Goal: Task Accomplishment & Management: Complete application form

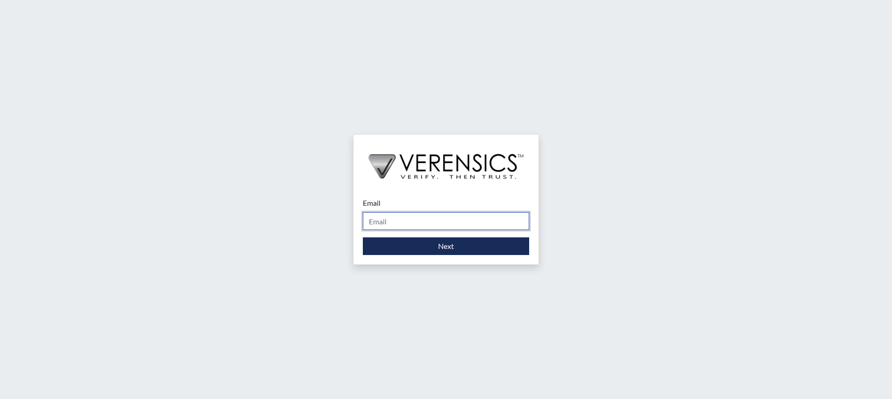
click at [427, 218] on input "Email" at bounding box center [446, 221] width 166 height 18
type input "[PERSON_NAME][EMAIL_ADDRESS][PERSON_NAME][DOMAIN_NAME]"
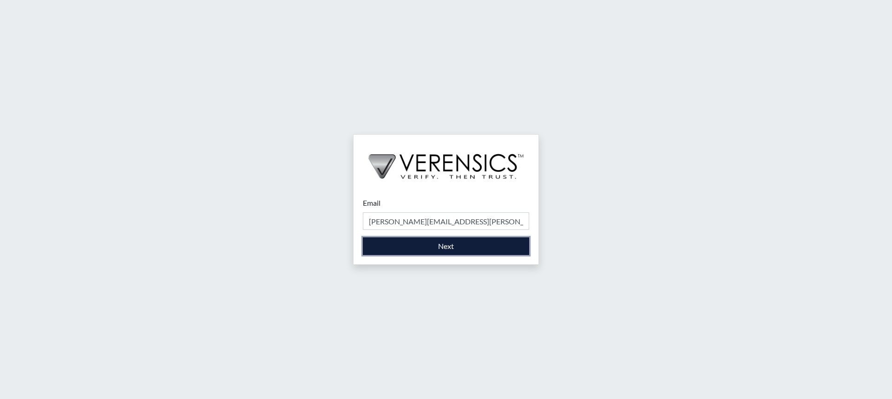
click at [433, 244] on button "Next" at bounding box center [446, 246] width 166 height 18
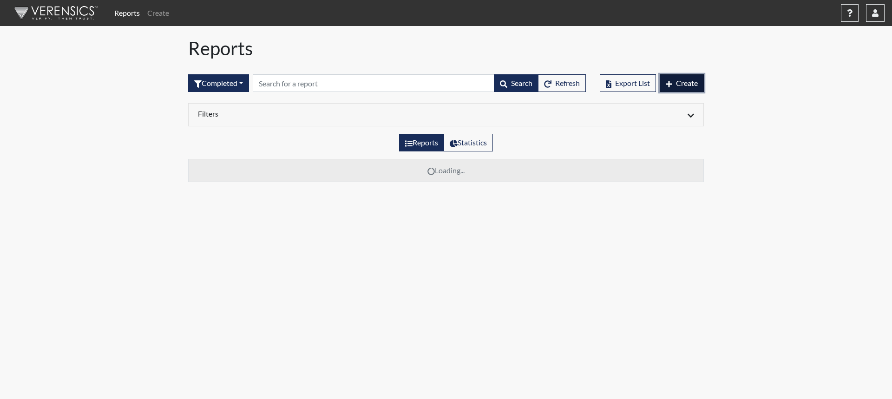
click at [683, 82] on span "Create" at bounding box center [687, 83] width 22 height 9
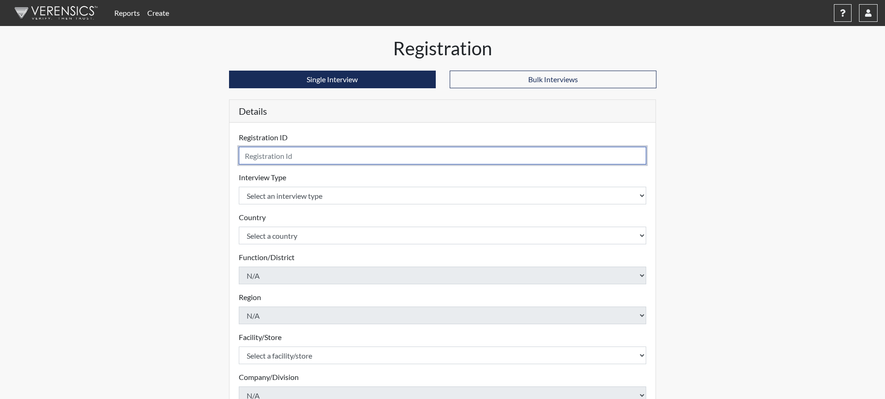
click at [300, 161] on input "text" at bounding box center [443, 156] width 408 height 18
type input "m"
type input "MWhite5254"
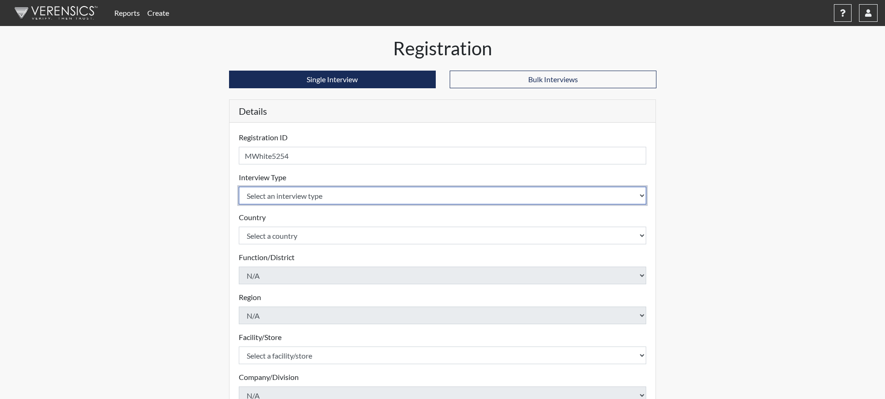
click at [643, 195] on select "Select an interview type Corrections Pre-Employment" at bounding box center [443, 196] width 408 height 18
select select "ff733e93-e1bf-11ea-9c9f-0eff0cf7eb8f"
click at [239, 187] on select "Select an interview type Corrections Pre-Employment" at bounding box center [443, 196] width 408 height 18
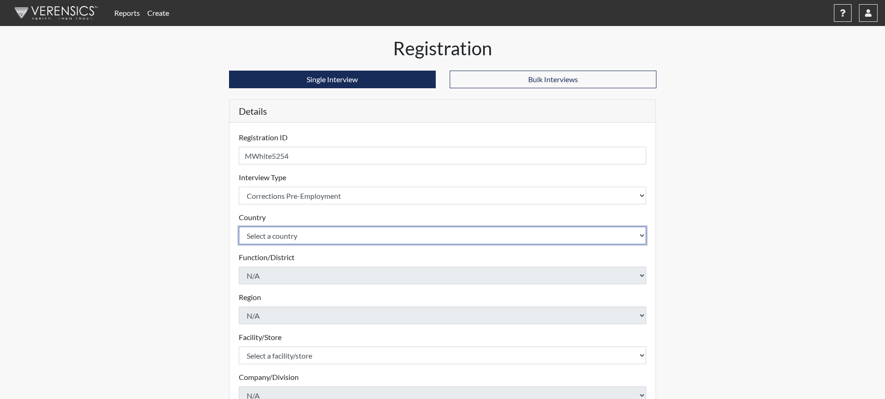
click at [634, 236] on select "Select a country [GEOGRAPHIC_DATA] [GEOGRAPHIC_DATA]" at bounding box center [443, 236] width 408 height 18
select select "united-states-of-[GEOGRAPHIC_DATA]"
click at [239, 227] on select "Select a country [GEOGRAPHIC_DATA] [GEOGRAPHIC_DATA]" at bounding box center [443, 236] width 408 height 18
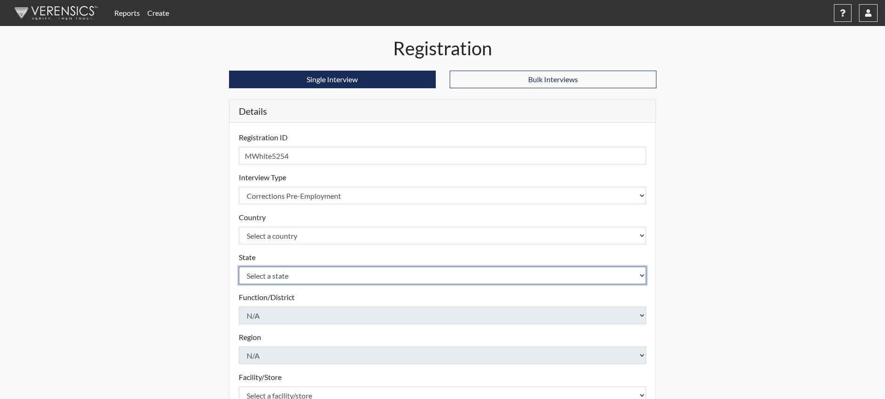
click at [640, 275] on select "Select a state [US_STATE] [US_STATE] [US_STATE] [US_STATE] [US_STATE] [US_STATE…" at bounding box center [443, 276] width 408 height 18
select select "SC"
click at [239, 267] on select "Select a state [US_STATE] [US_STATE] [US_STATE] [US_STATE] [US_STATE] [US_STATE…" at bounding box center [443, 276] width 408 height 18
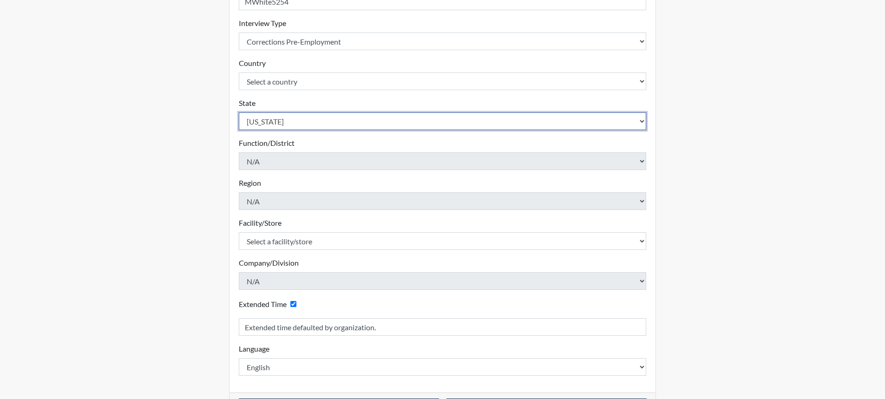
scroll to position [186, 0]
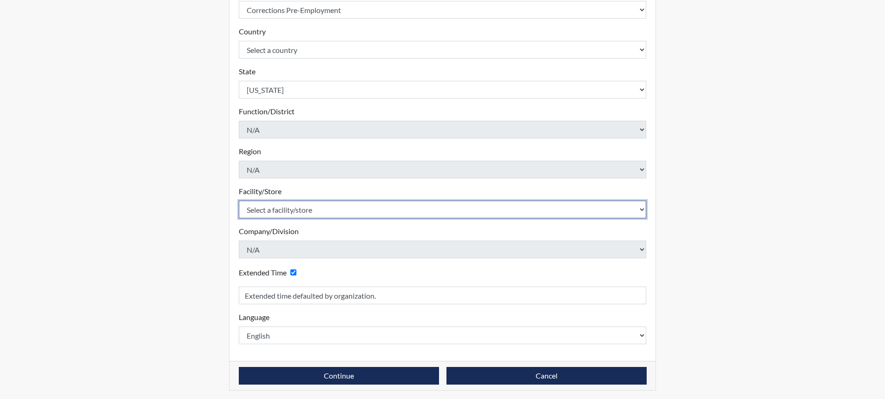
click at [636, 209] on select "Select a facility/store [GEOGRAPHIC_DATA] CI Broad River CI [PERSON_NAME] CI Di…" at bounding box center [443, 210] width 408 height 18
select select "68c6484d-7045-44f4-9706-2efe83c0aede"
click at [239, 201] on select "Select a facility/store [GEOGRAPHIC_DATA] CI Broad River CI [PERSON_NAME] CI Di…" at bounding box center [443, 210] width 408 height 18
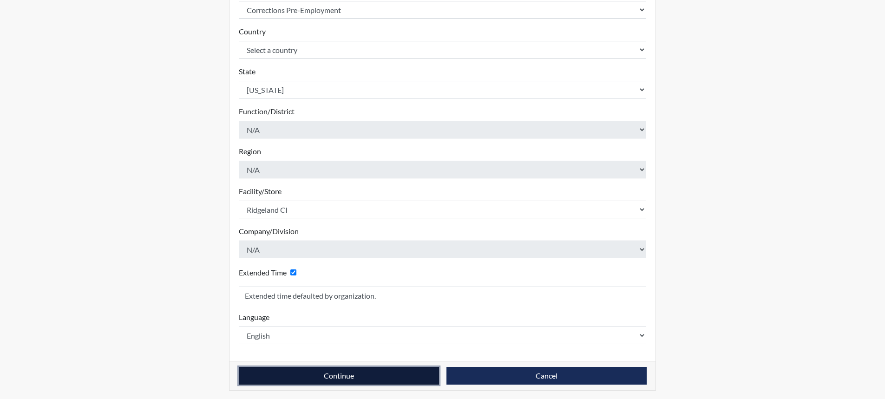
click at [359, 375] on button "Continue" at bounding box center [339, 376] width 200 height 18
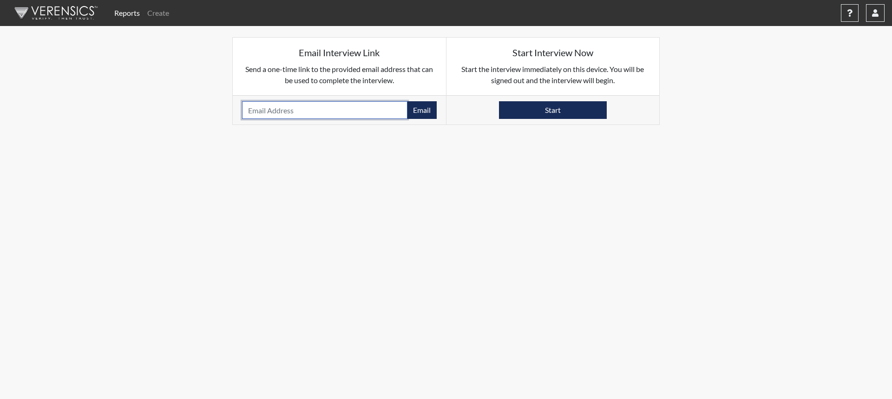
click at [360, 106] on input "email" at bounding box center [324, 110] width 165 height 18
type input "[EMAIL_ADDRESS][DOMAIN_NAME]"
click at [427, 107] on button "Email" at bounding box center [422, 110] width 30 height 18
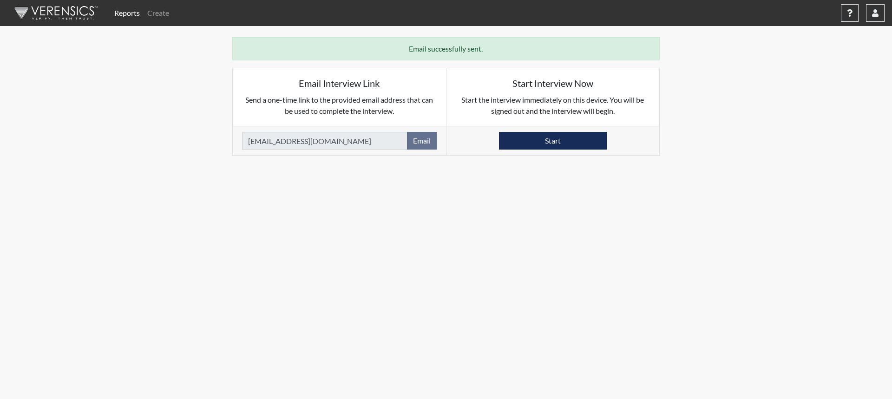
click at [887, 15] on nav "Reports Create Help Center × Verensics Best Practices How to successfully use t…" at bounding box center [446, 13] width 892 height 26
click at [881, 16] on button "button" at bounding box center [875, 13] width 19 height 18
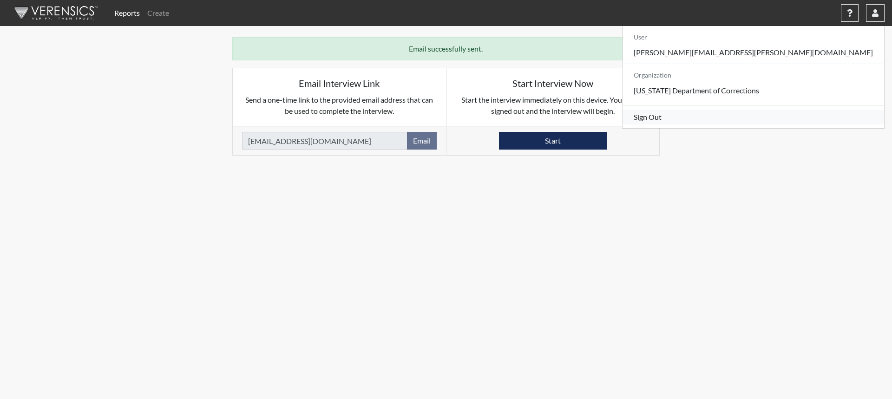
click at [808, 125] on link "Sign Out" at bounding box center [754, 117] width 262 height 15
